Goal: Information Seeking & Learning: Learn about a topic

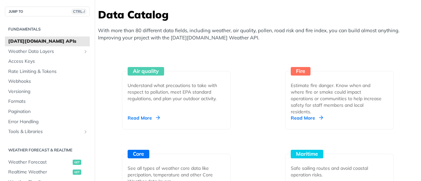
scroll to position [691, 0]
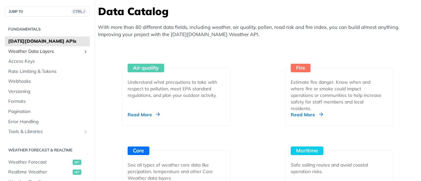
click at [83, 50] on icon "Show subpages for Weather Data Layers" at bounding box center [85, 51] width 5 height 5
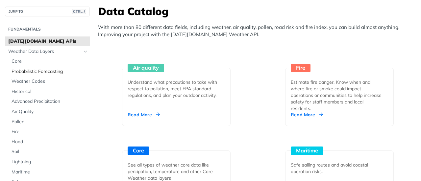
click at [50, 70] on span "Probabilistic Forecasting" at bounding box center [50, 71] width 77 height 7
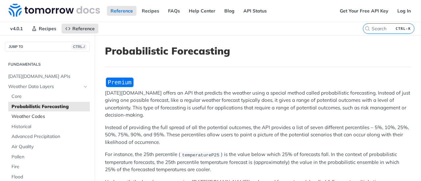
click at [38, 113] on link "Weather Codes" at bounding box center [49, 117] width 82 height 10
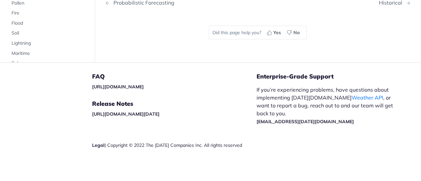
scroll to position [198, 0]
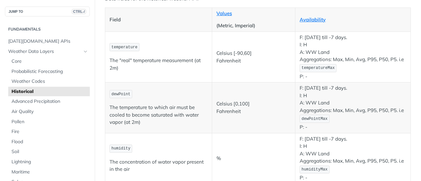
scroll to position [54, 0]
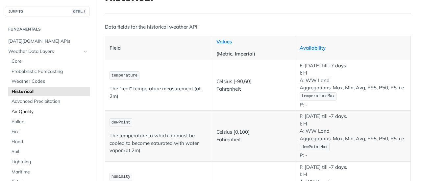
click at [30, 109] on span "Air Quality" at bounding box center [50, 112] width 77 height 7
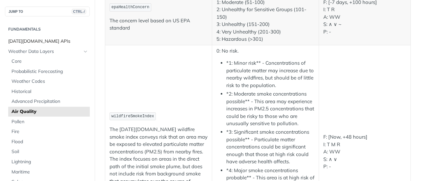
click at [52, 42] on span "[DATE][DOMAIN_NAME] APIs" at bounding box center [48, 41] width 80 height 7
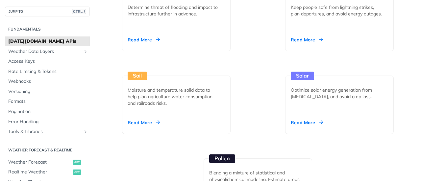
scroll to position [969, 0]
